Goal: Use online tool/utility: Utilize a website feature to perform a specific function

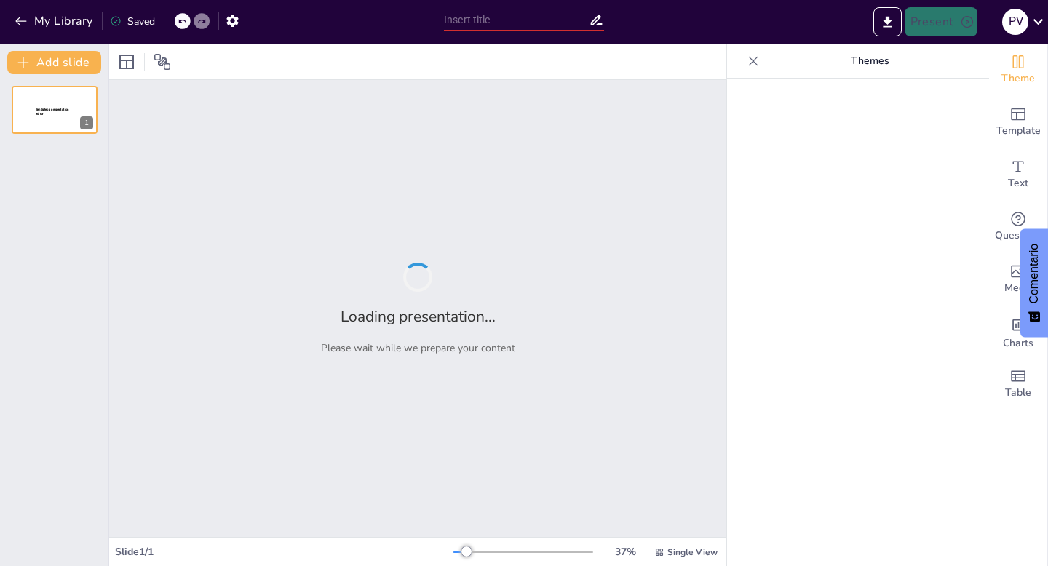
type input "Impactos del Cambio Climático en Ecosistemas Locales"
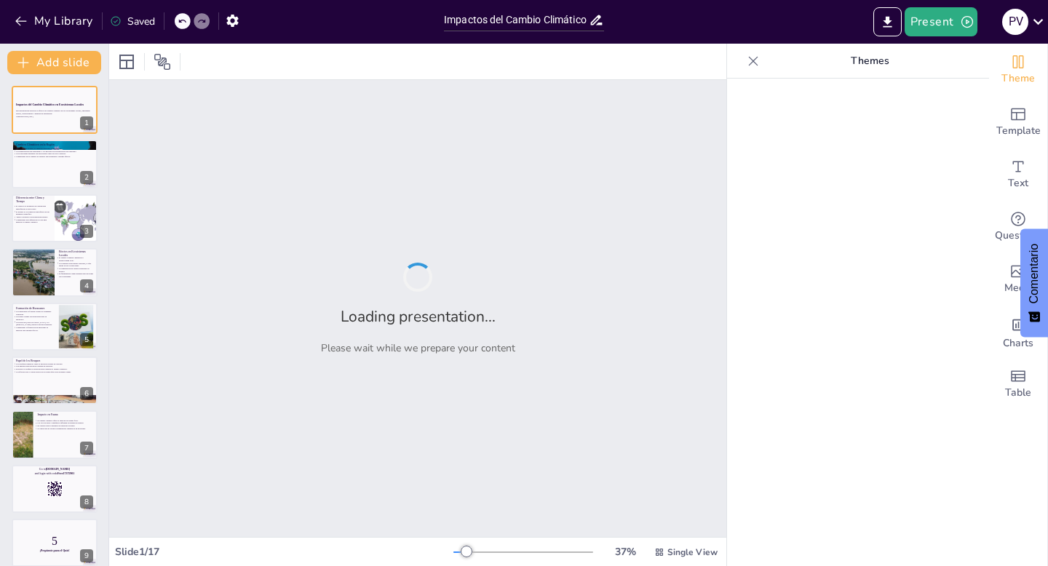
checkbox input "true"
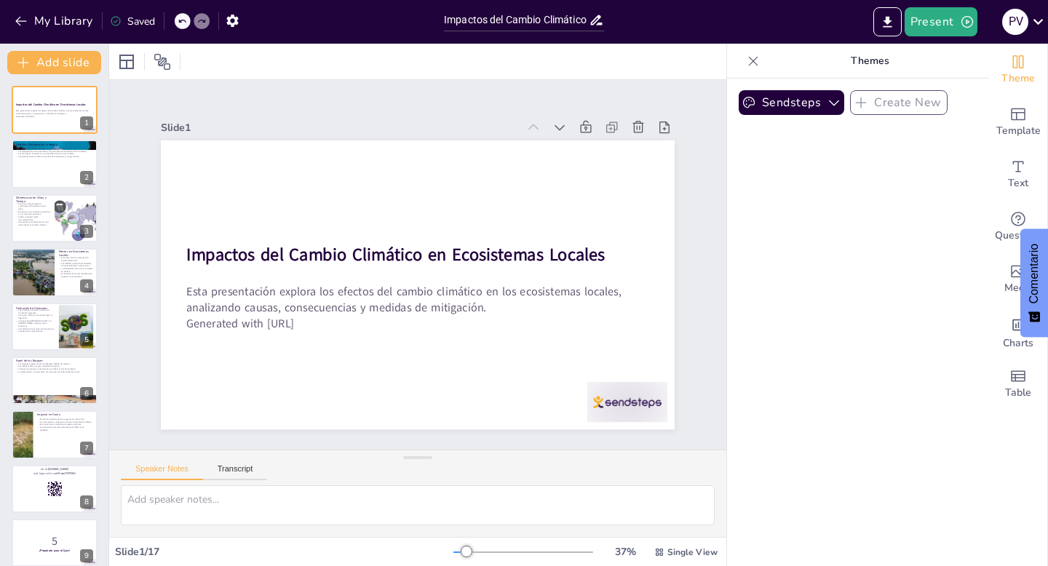
checkbox input "true"
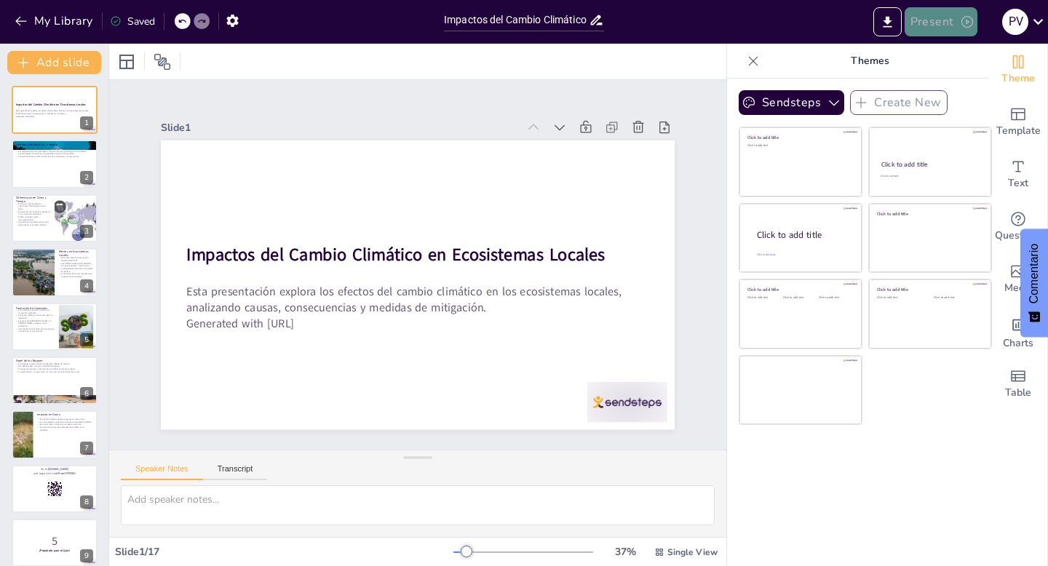
click at [926, 25] on button "Present" at bounding box center [941, 21] width 73 height 29
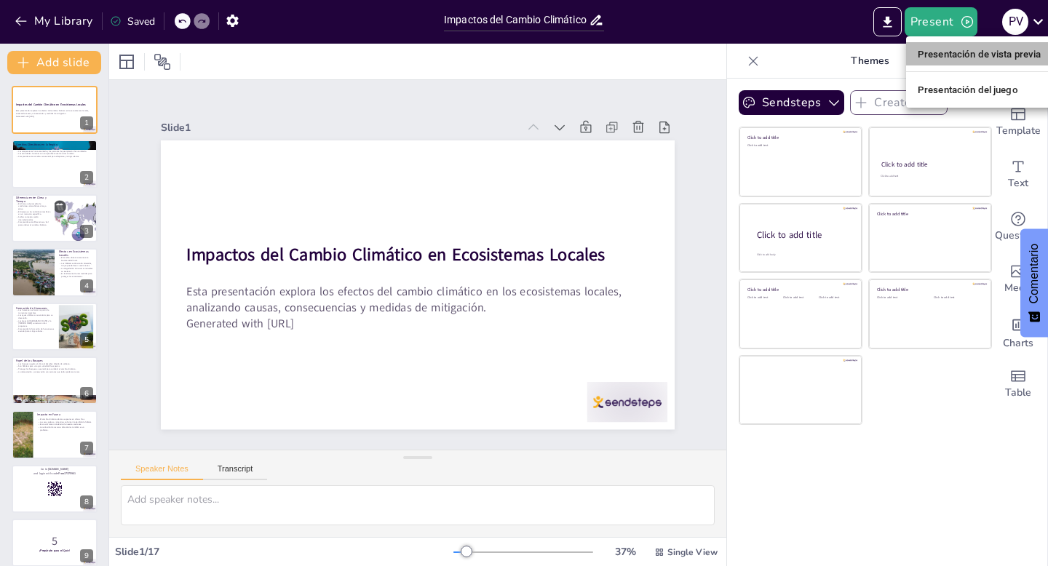
click at [949, 59] on font "Presentación de vista previa" at bounding box center [980, 54] width 124 height 11
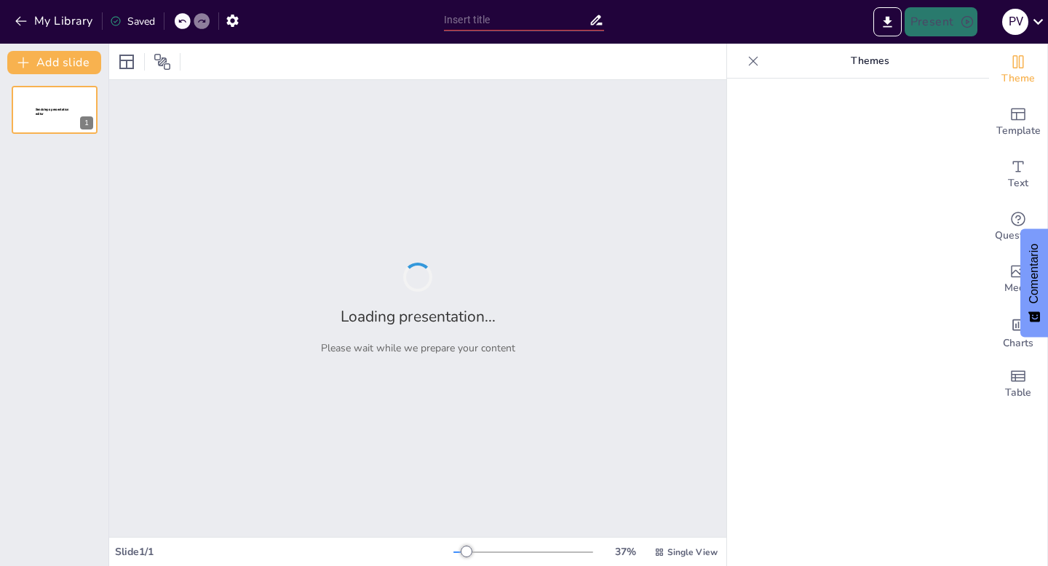
type input "Impactos del Cambio Climático en Ecosistemas Locales"
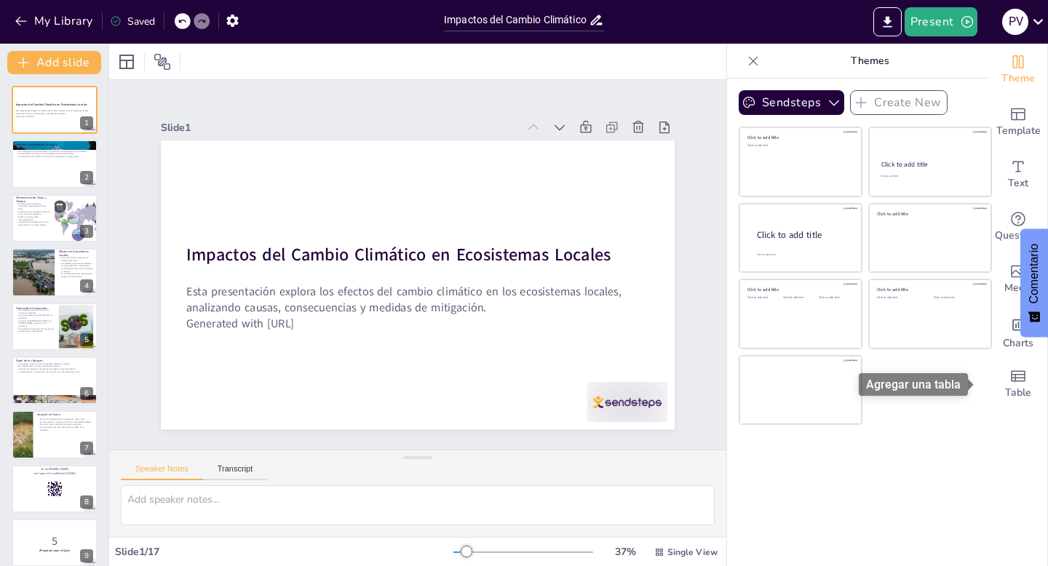
checkbox input "true"
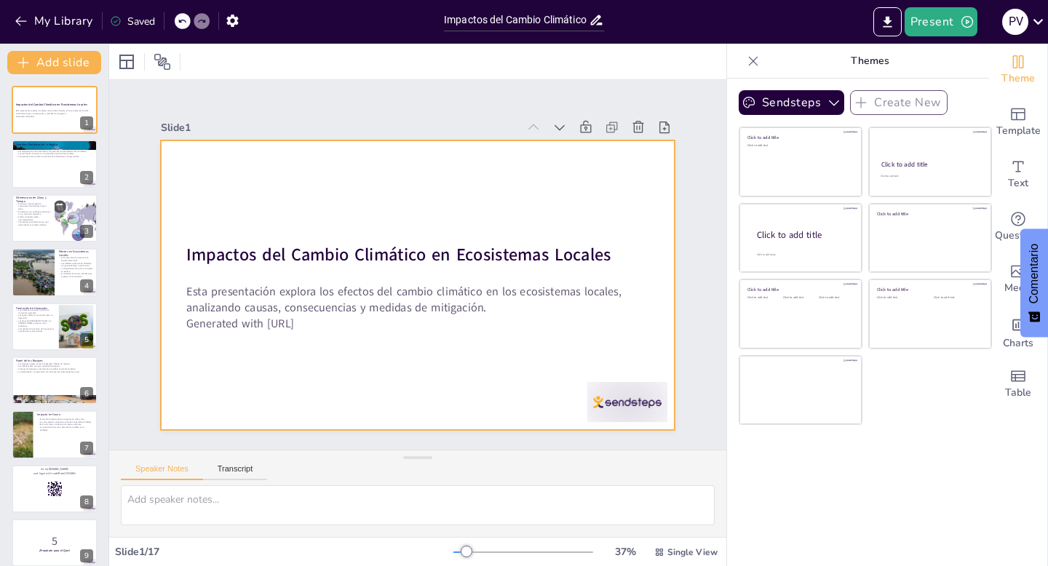
checkbox input "true"
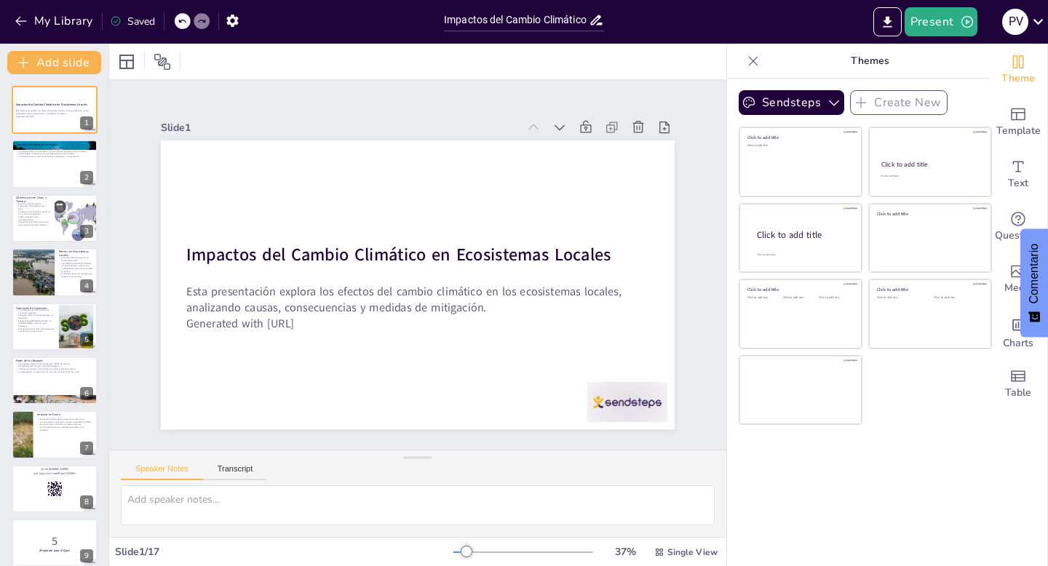
checkbox input "true"
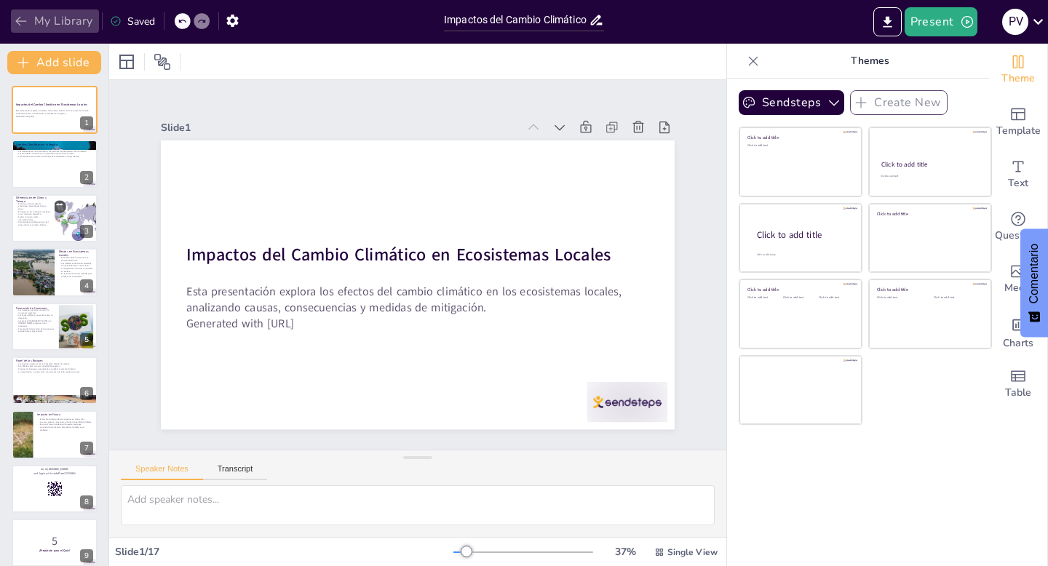
click at [36, 25] on button "My Library" at bounding box center [55, 20] width 88 height 23
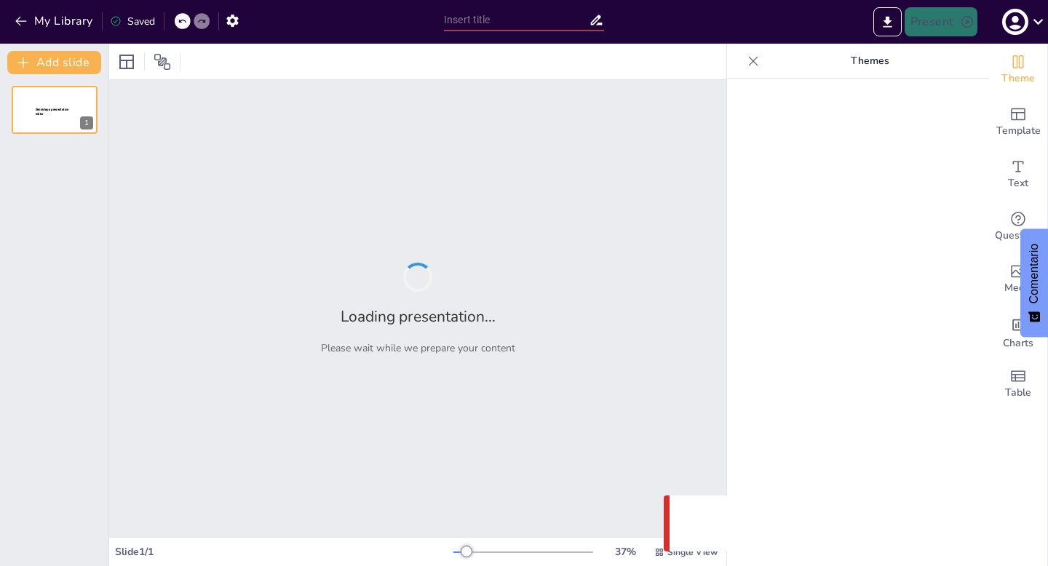
type input "Impactos del Cambio Climático en Ecosistemas Locales"
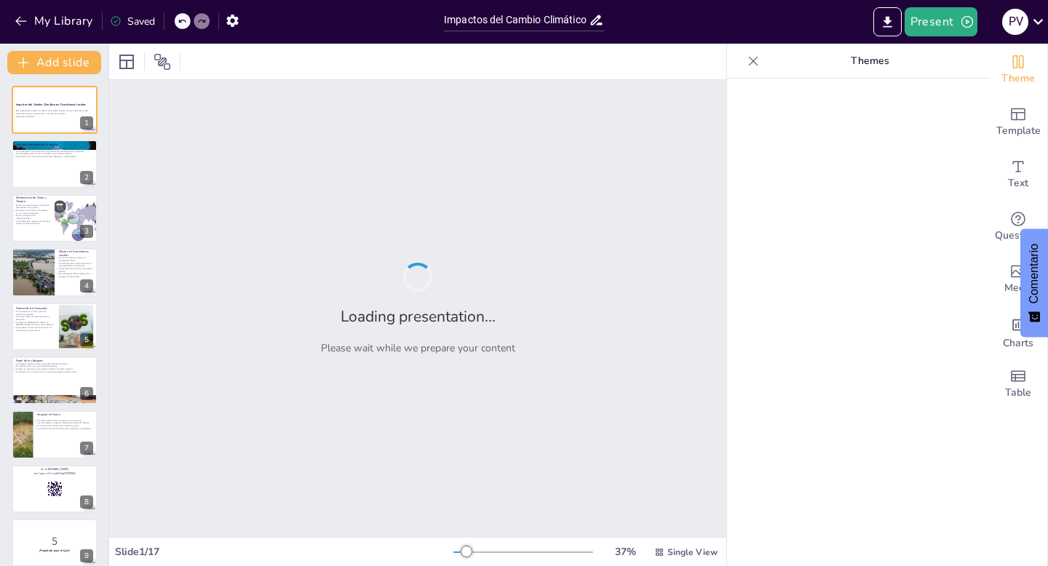
checkbox input "true"
